Goal: Navigation & Orientation: Find specific page/section

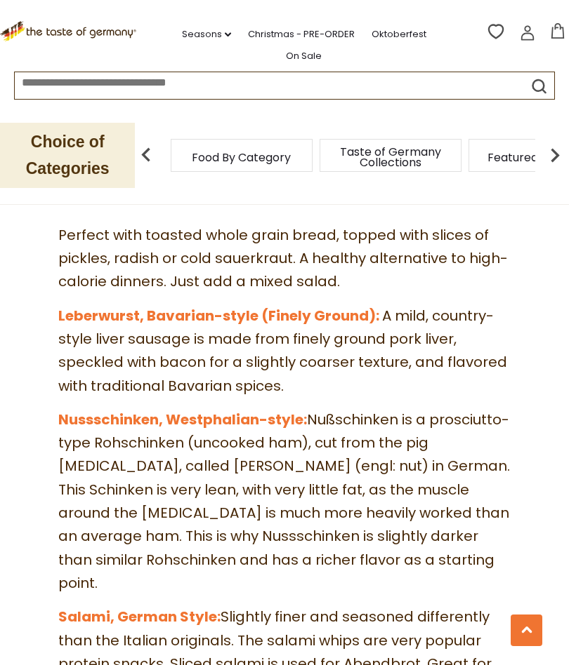
scroll to position [4786, 0]
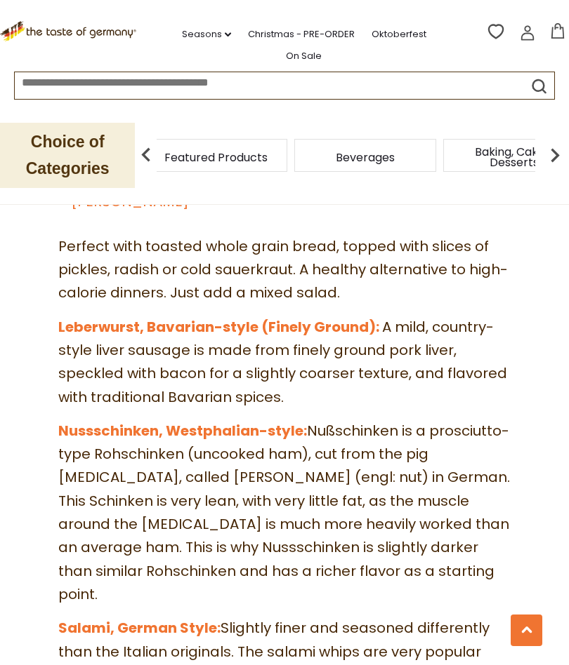
click at [267, 153] on span "Featured Products" at bounding box center [215, 157] width 103 height 11
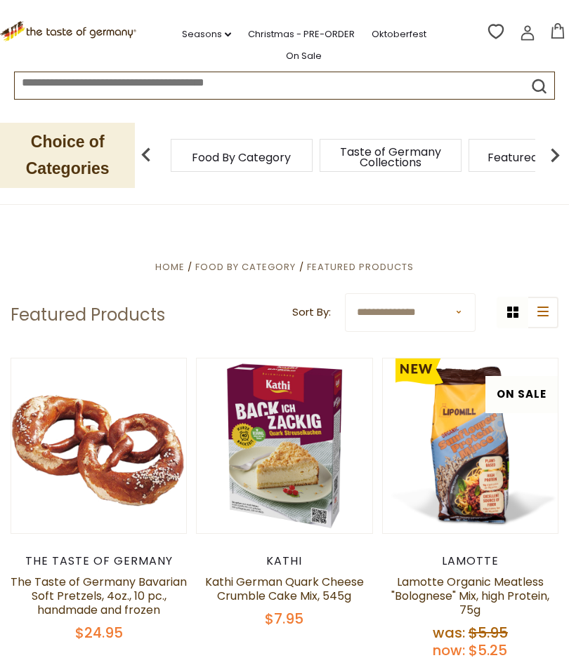
click at [402, 21] on li "Oktoberfest" at bounding box center [405, 31] width 69 height 21
click at [414, 37] on link "Oktoberfest" at bounding box center [398, 34] width 55 height 15
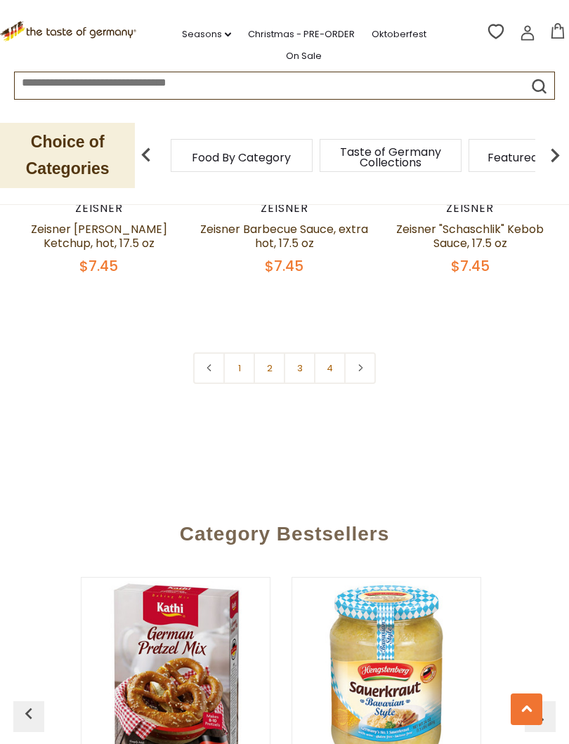
scroll to position [4134, 0]
click at [272, 379] on link "2" at bounding box center [269, 368] width 32 height 32
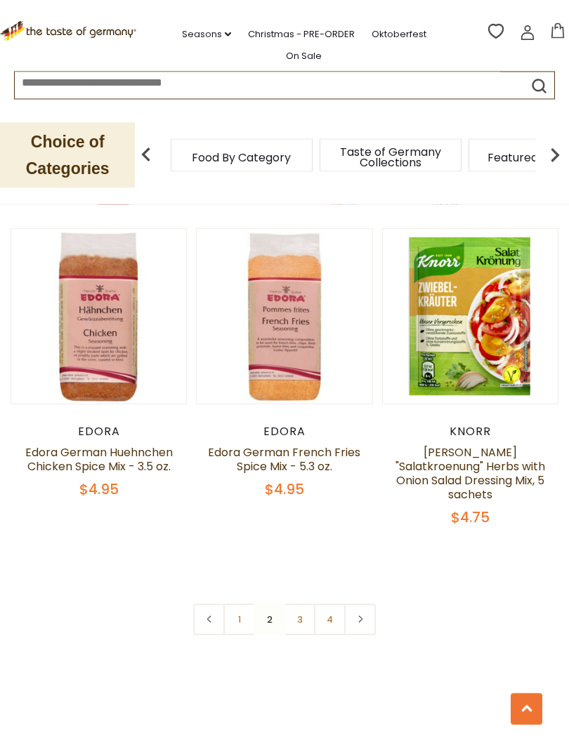
scroll to position [3910, 0]
click at [307, 609] on link "3" at bounding box center [300, 620] width 32 height 32
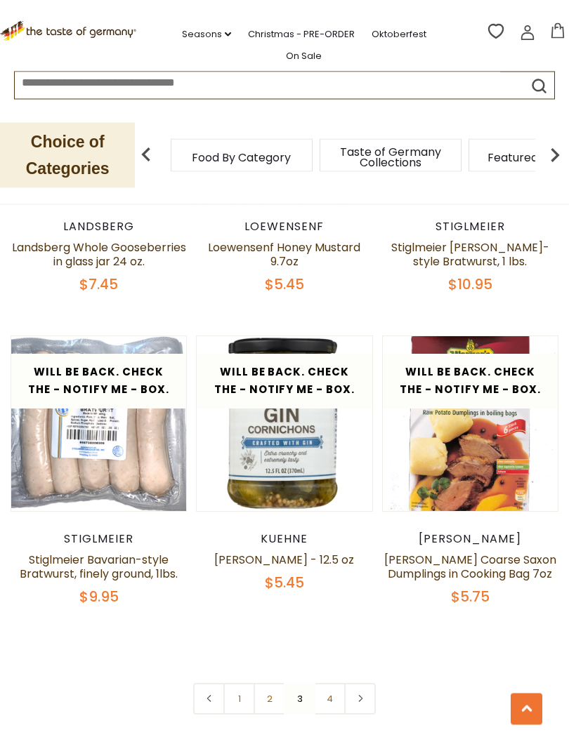
scroll to position [3659, 0]
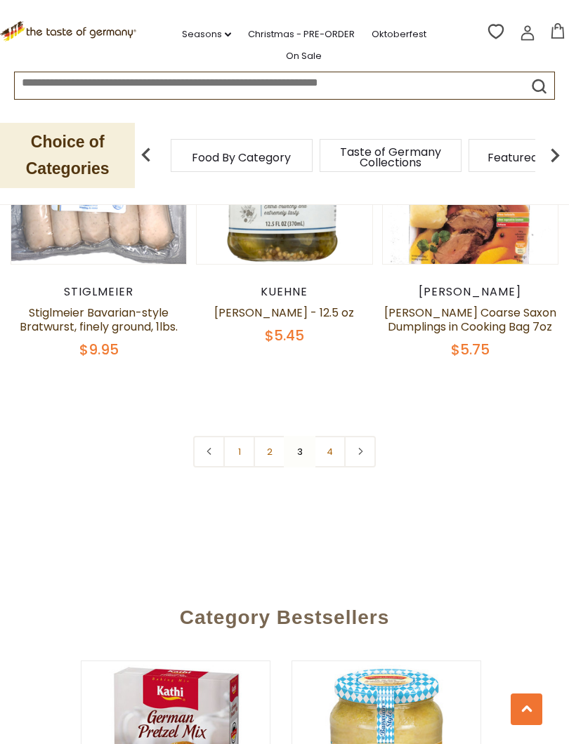
click at [330, 436] on link "4" at bounding box center [330, 452] width 32 height 32
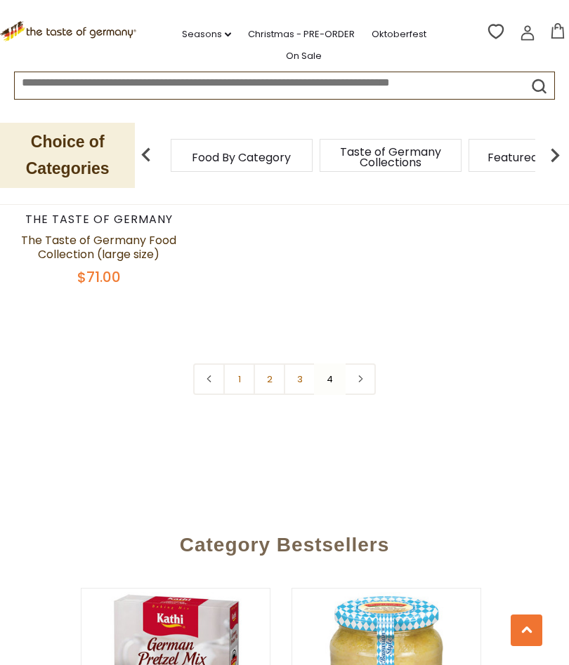
scroll to position [761, 0]
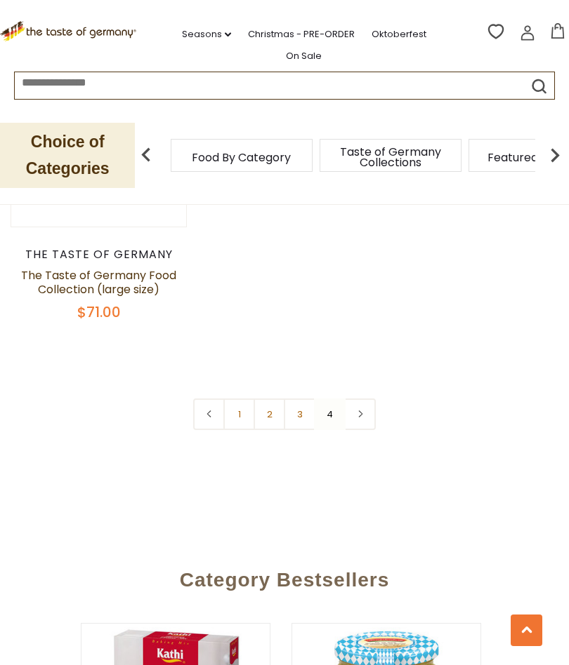
click at [300, 426] on link "3" at bounding box center [300, 415] width 32 height 32
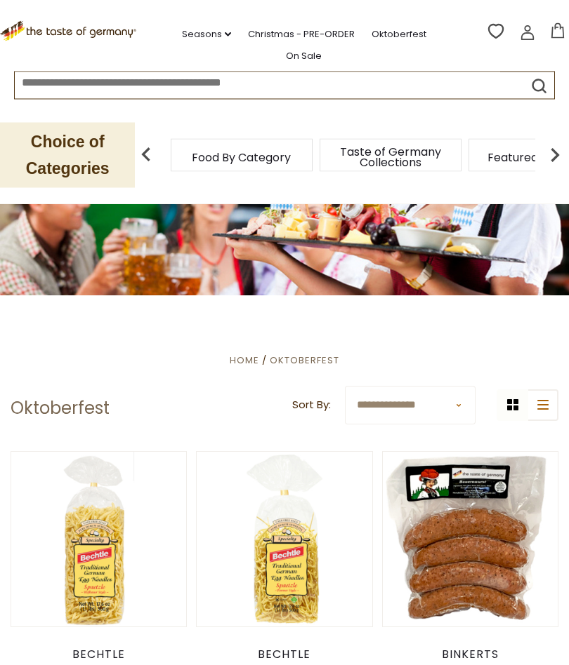
scroll to position [0, 0]
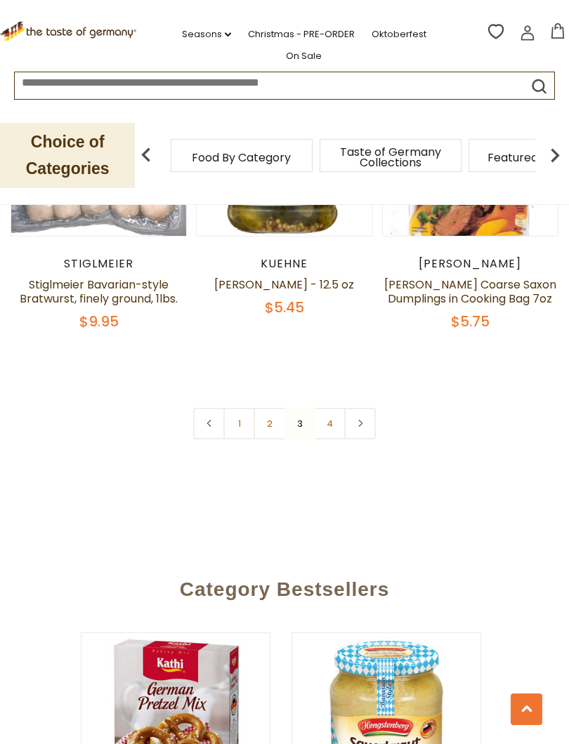
click at [333, 408] on link "4" at bounding box center [330, 424] width 32 height 32
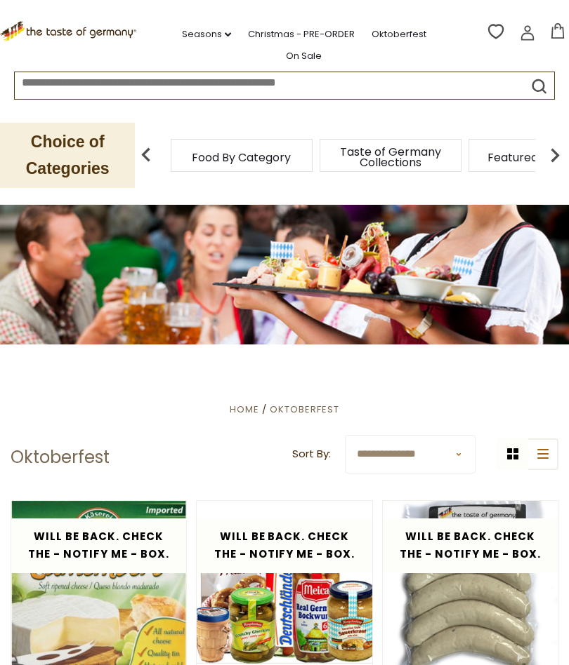
click at [309, 38] on link "Christmas - PRE-ORDER" at bounding box center [301, 34] width 107 height 15
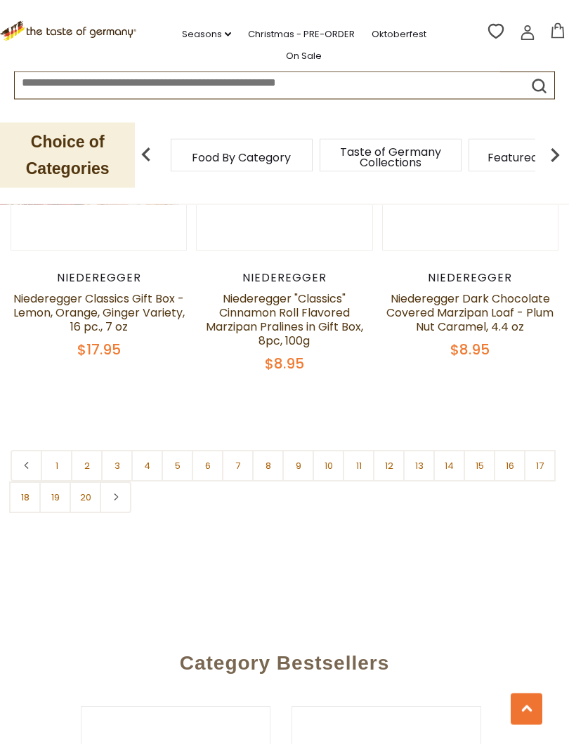
scroll to position [4035, 0]
click at [85, 455] on link "2" at bounding box center [87, 466] width 32 height 32
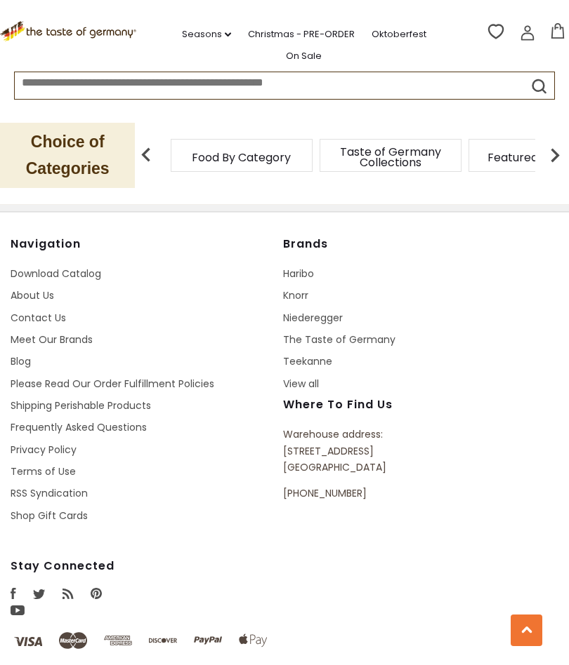
scroll to position [5016, 0]
